Goal: Task Accomplishment & Management: Manage account settings

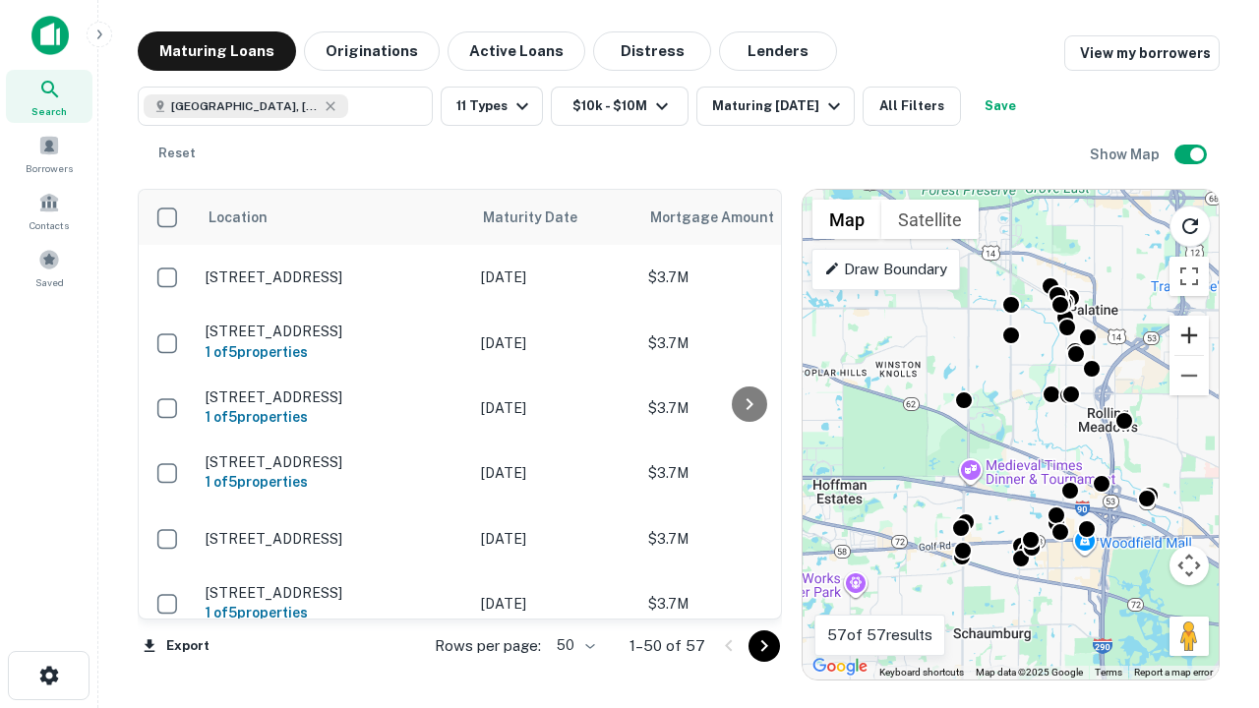
click at [1189, 335] on button "Zoom in" at bounding box center [1188, 335] width 39 height 39
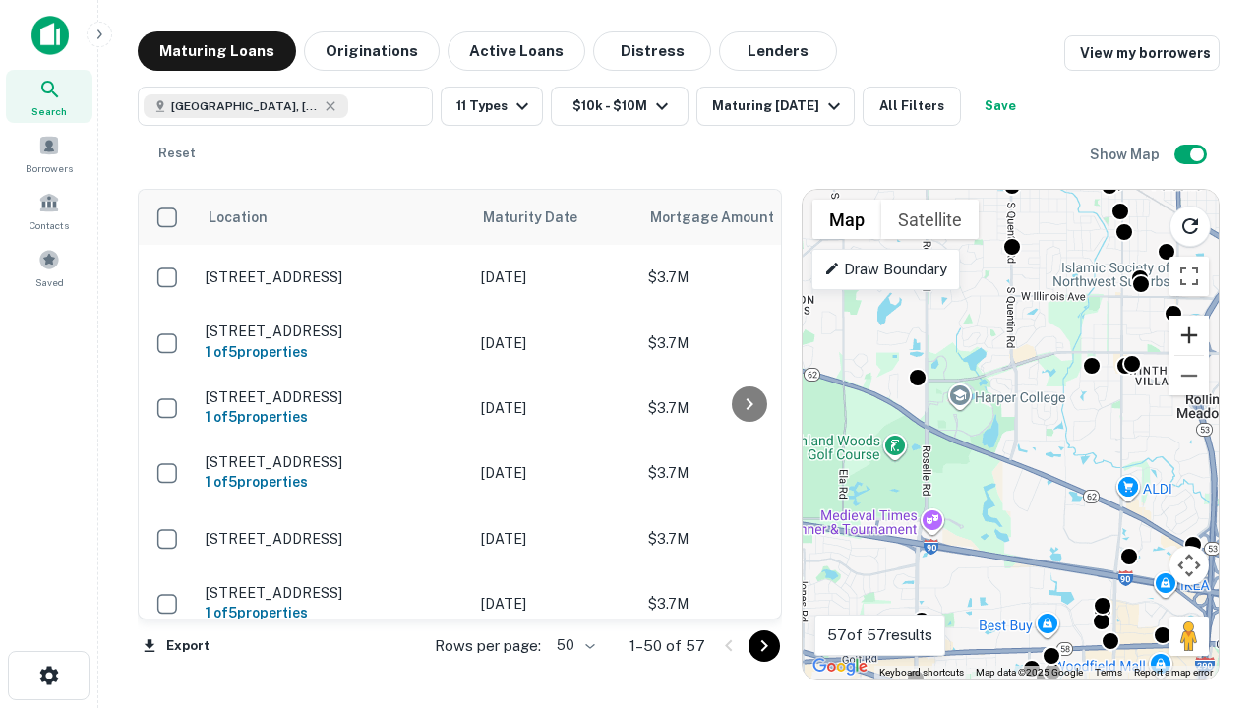
click at [1189, 335] on button "Zoom in" at bounding box center [1188, 335] width 39 height 39
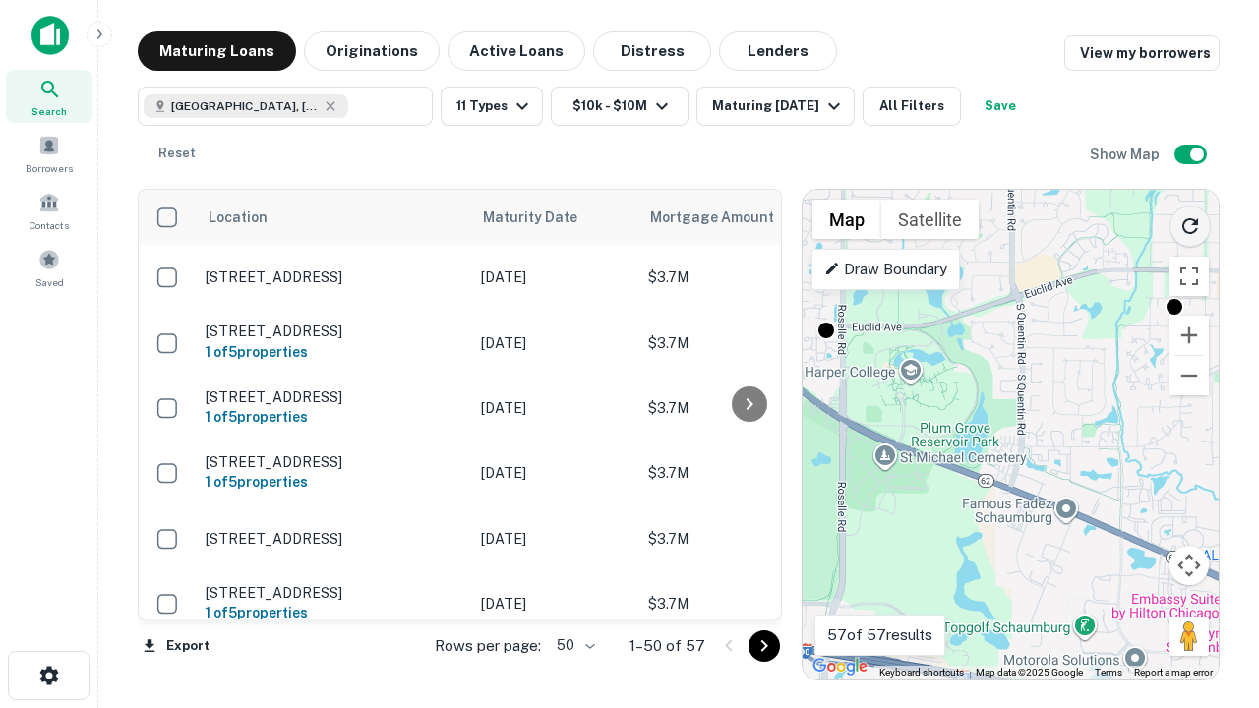
click at [1190, 222] on icon "Reload search area" at bounding box center [1190, 226] width 24 height 24
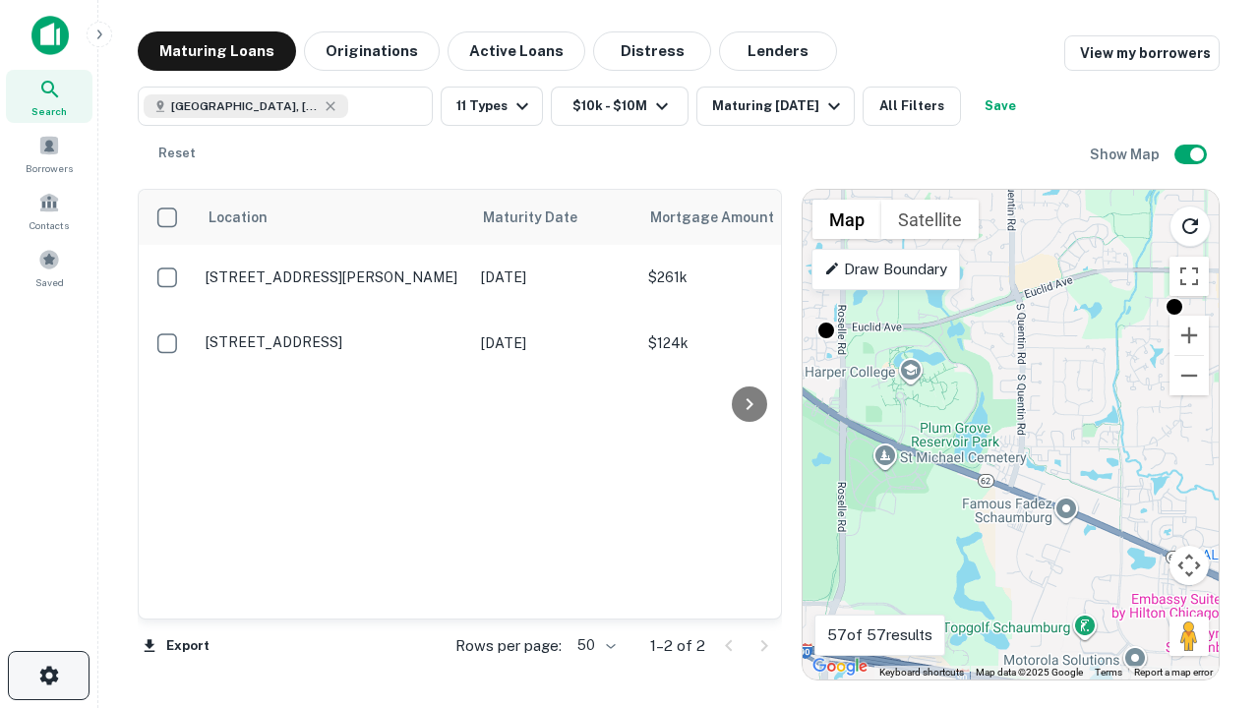
click at [48, 676] on icon "button" at bounding box center [49, 676] width 24 height 24
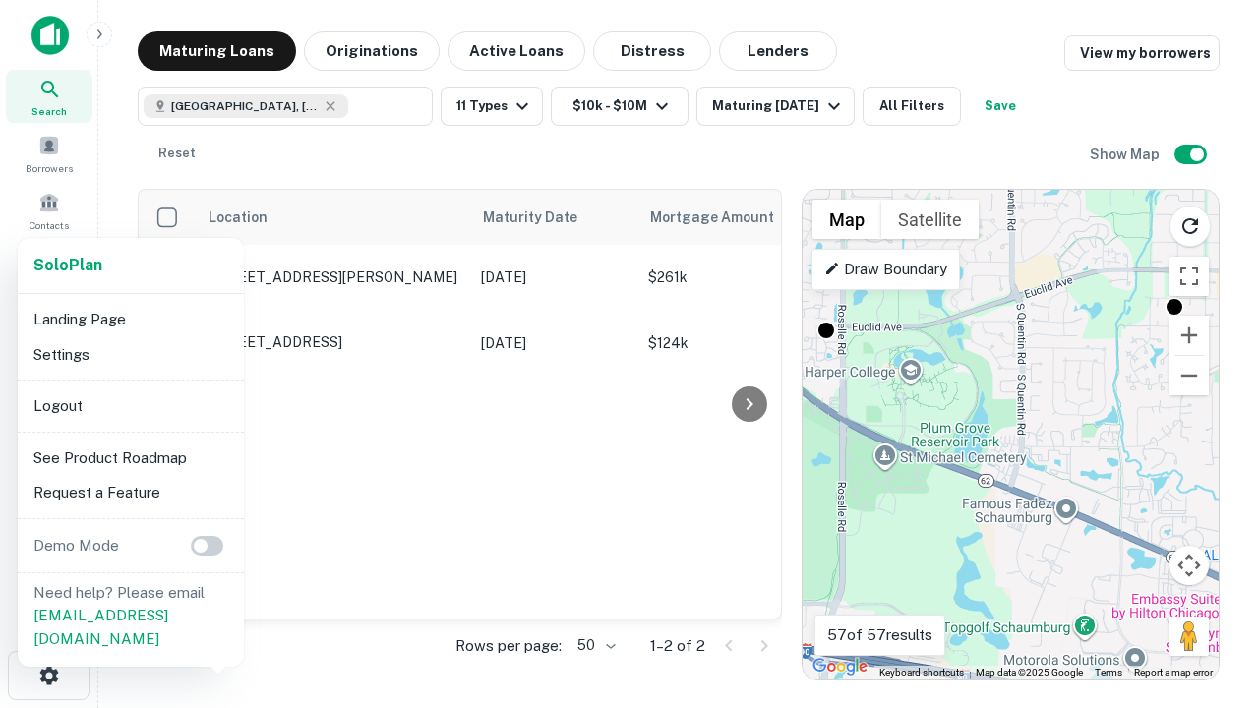
click at [130, 405] on li "Logout" at bounding box center [131, 405] width 210 height 35
